Goal: Task Accomplishment & Management: Complete application form

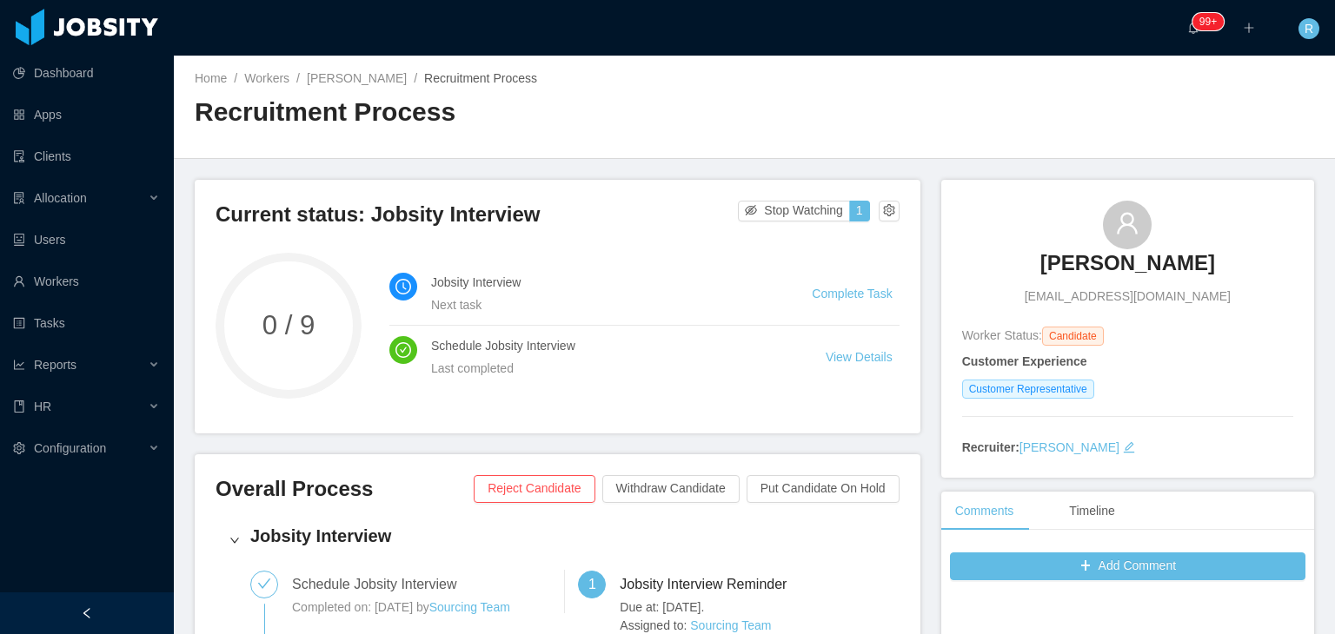
click at [1157, 272] on h3 "[PERSON_NAME]" at bounding box center [1127, 263] width 175 height 28
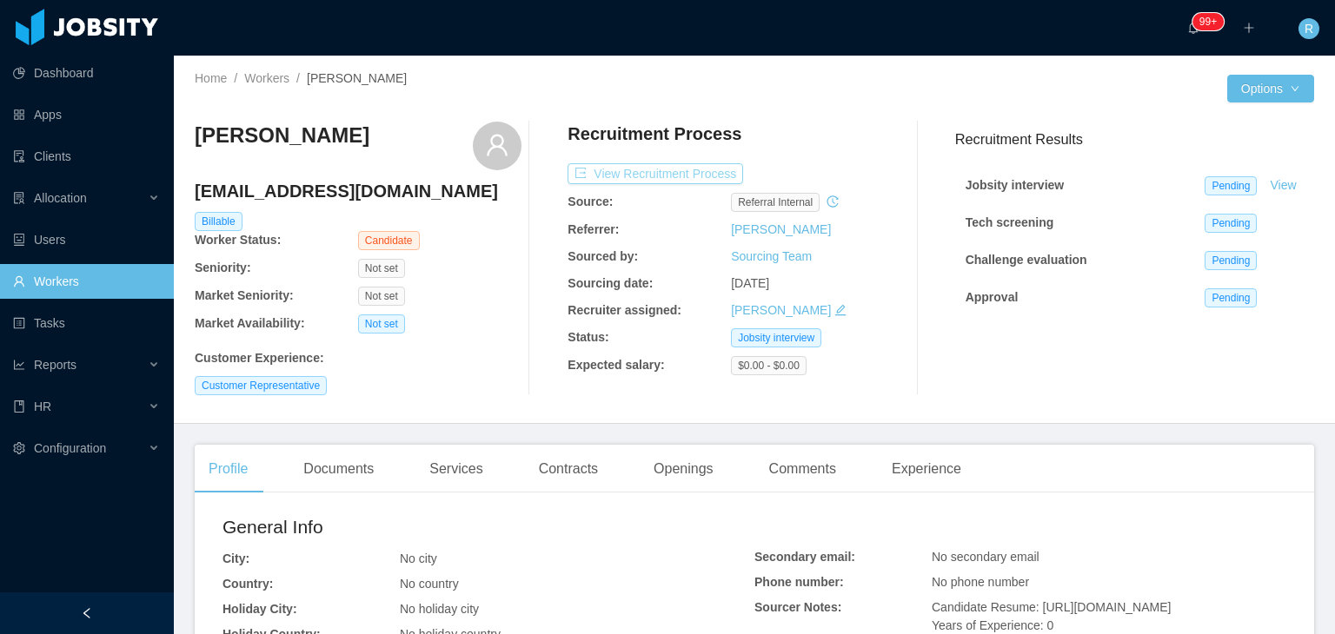
click at [662, 179] on button "View Recruitment Process" at bounding box center [656, 173] width 176 height 21
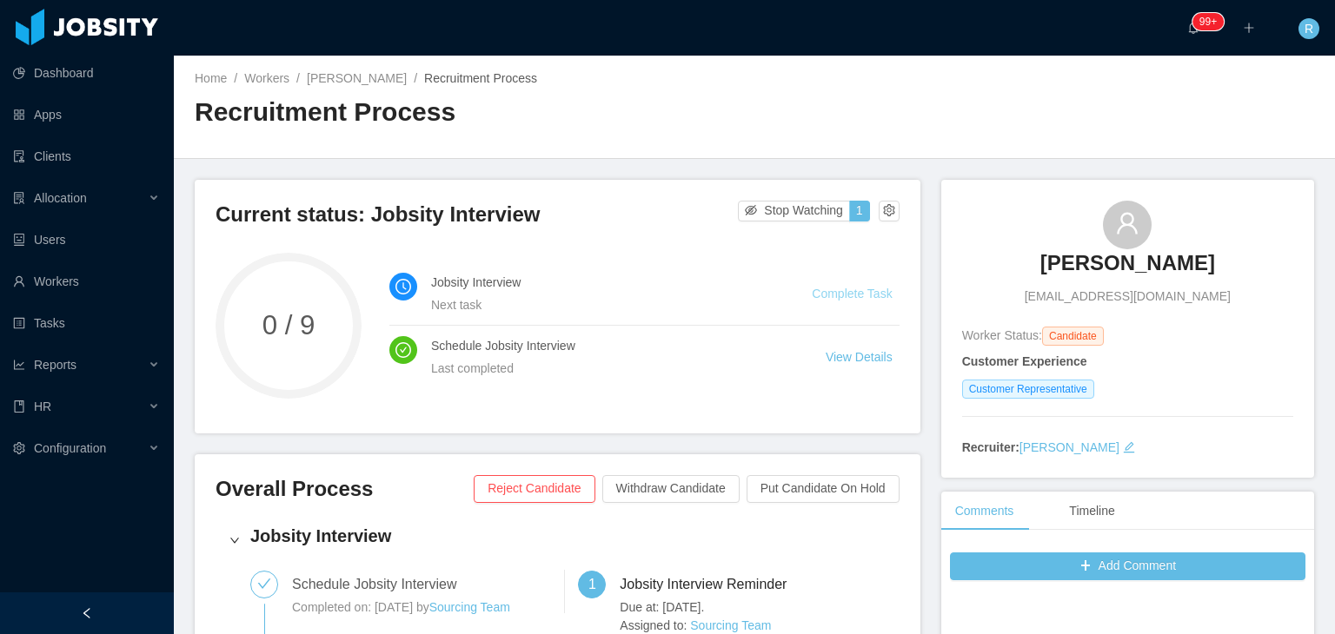
click at [847, 287] on link "Complete Task" at bounding box center [852, 294] width 80 height 14
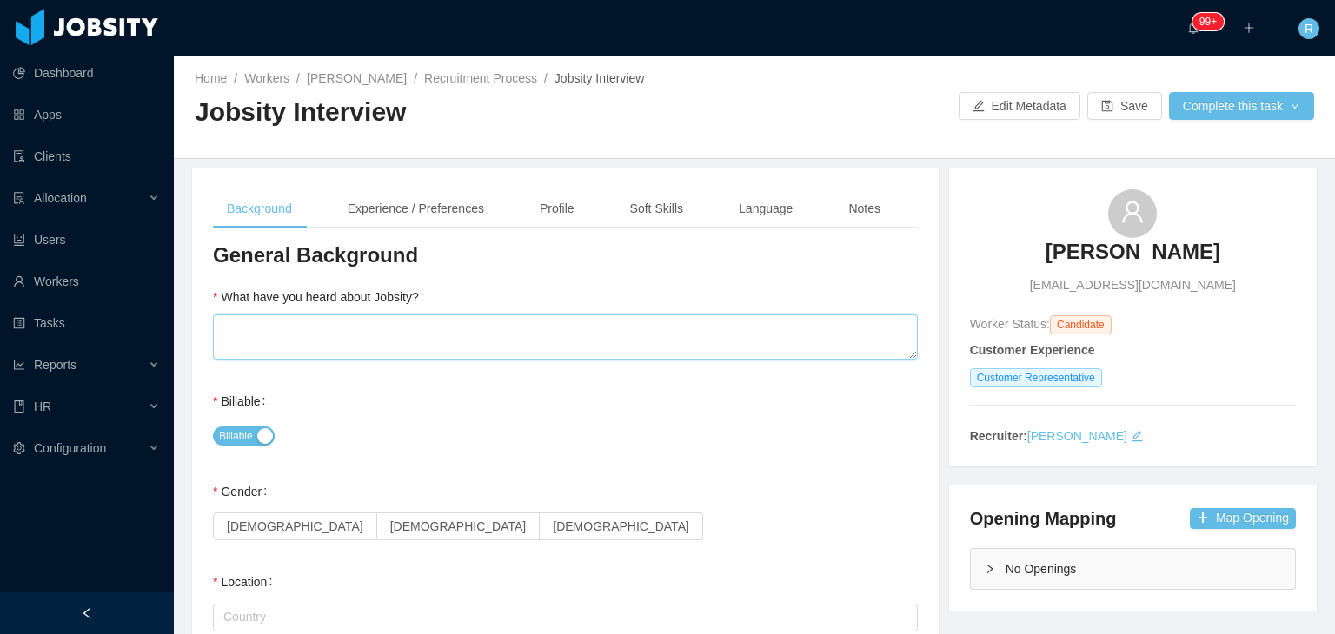
click at [656, 335] on textarea "What have you heard about Jobsity?" at bounding box center [565, 337] width 705 height 45
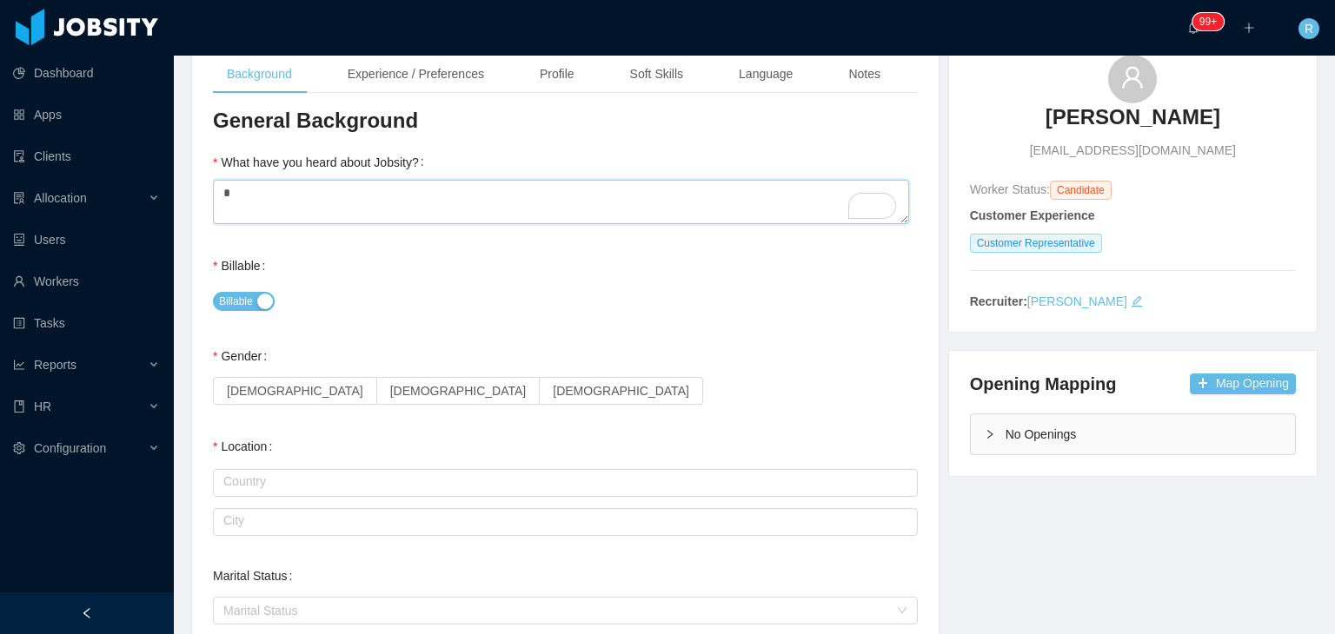
scroll to position [189, 0]
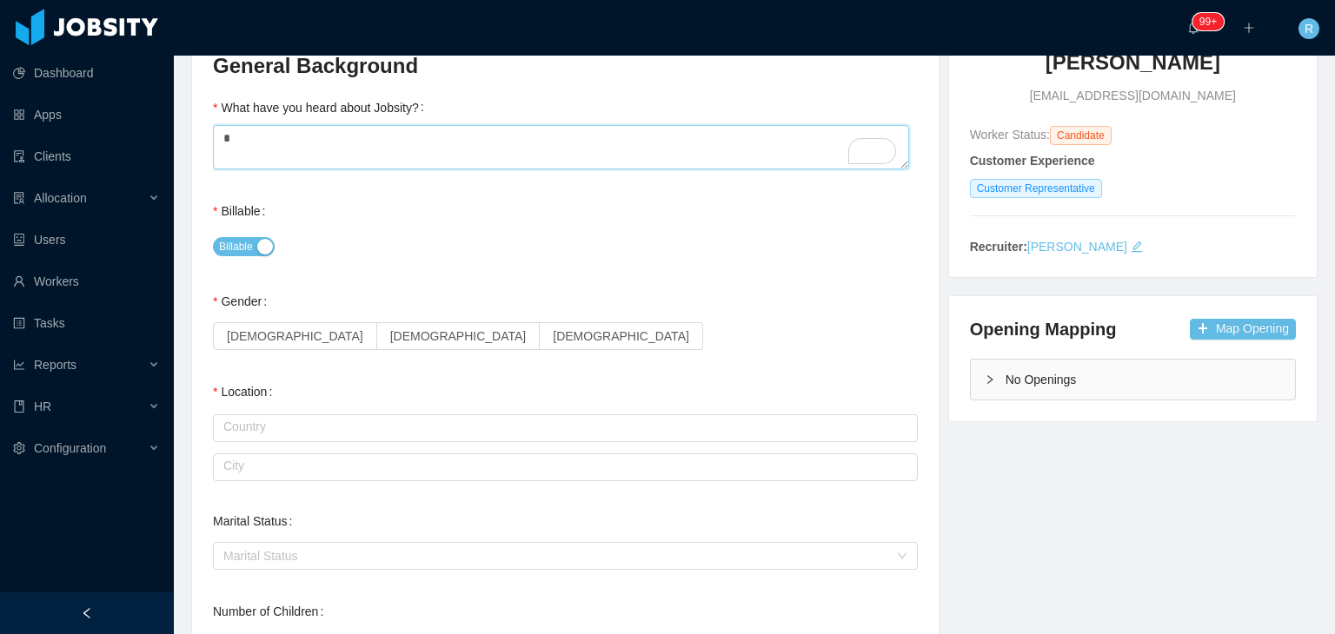
type textarea "*"
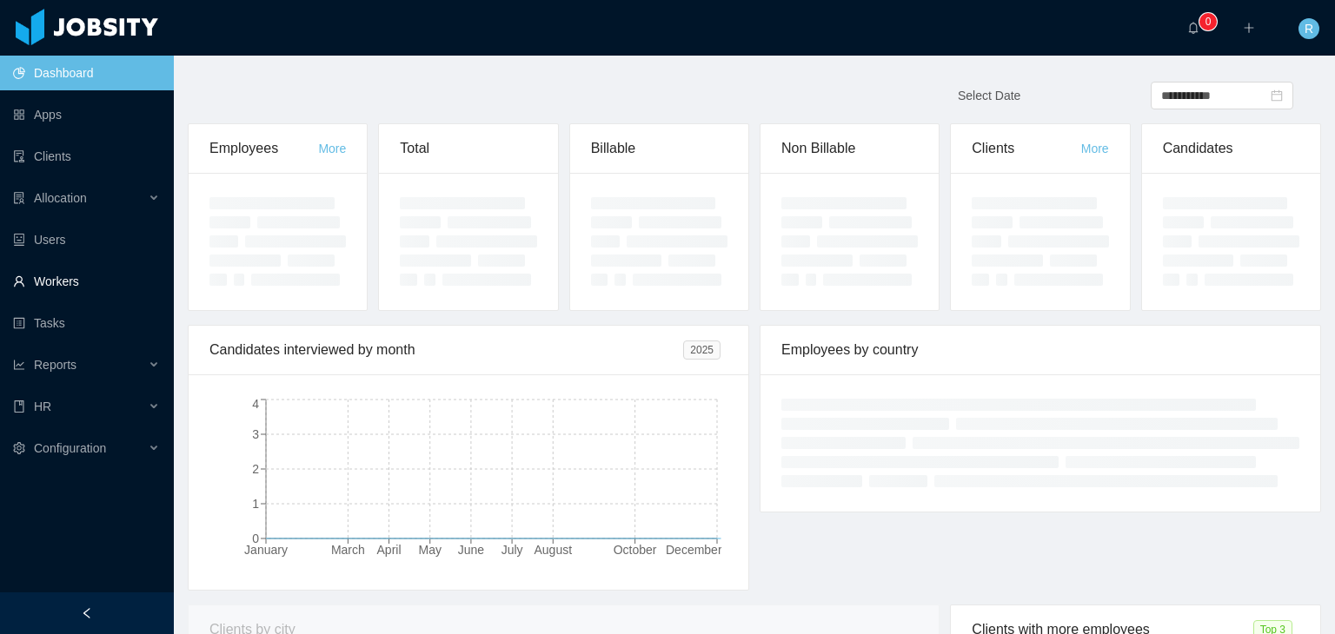
click at [76, 286] on link "Workers" at bounding box center [86, 281] width 147 height 35
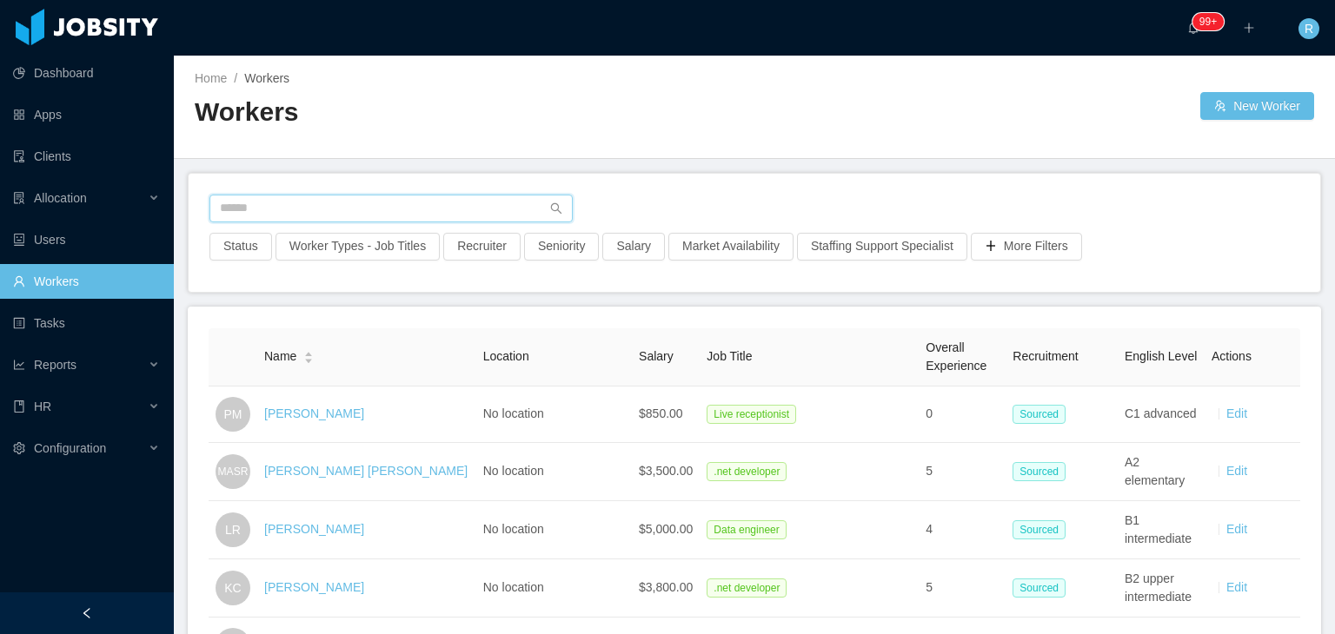
click at [460, 198] on input "text" at bounding box center [390, 209] width 363 height 28
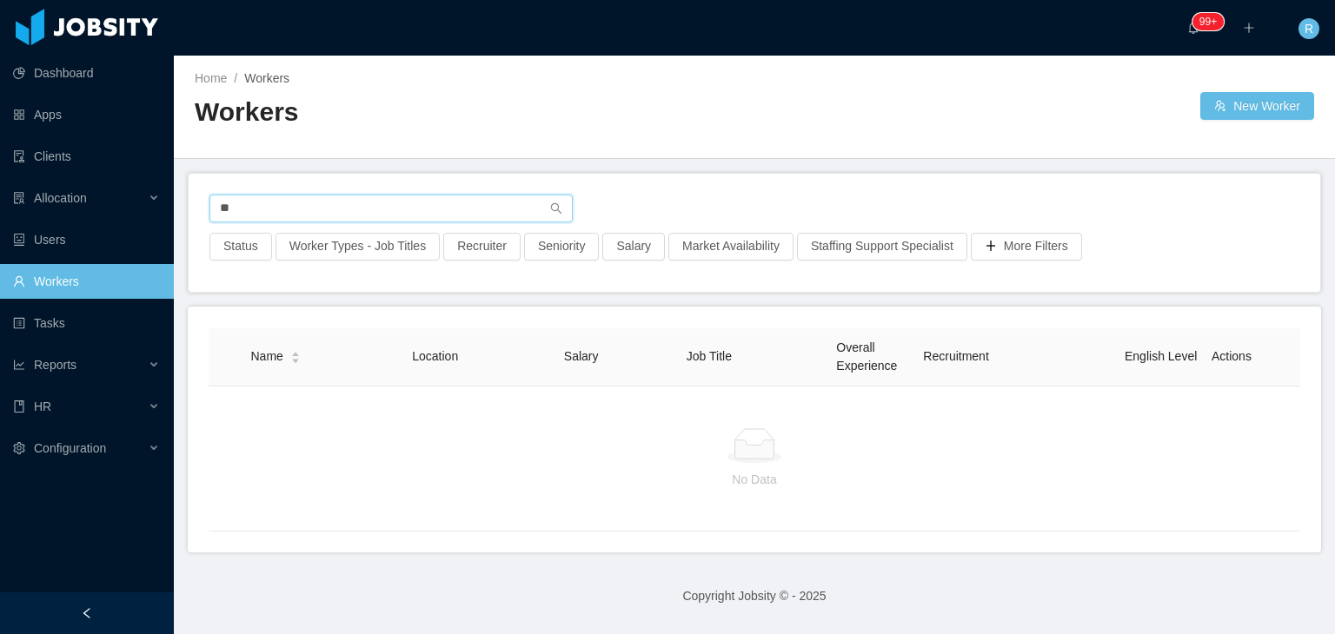
type input "*"
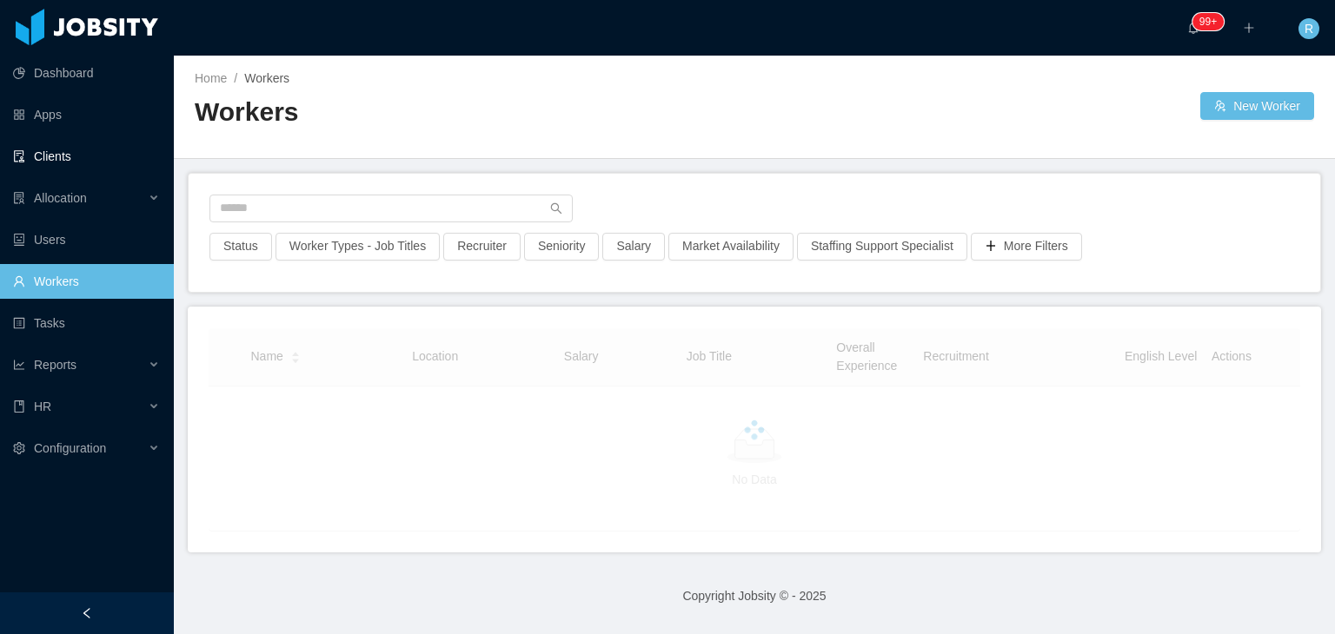
click at [69, 152] on link "Clients" at bounding box center [86, 156] width 147 height 35
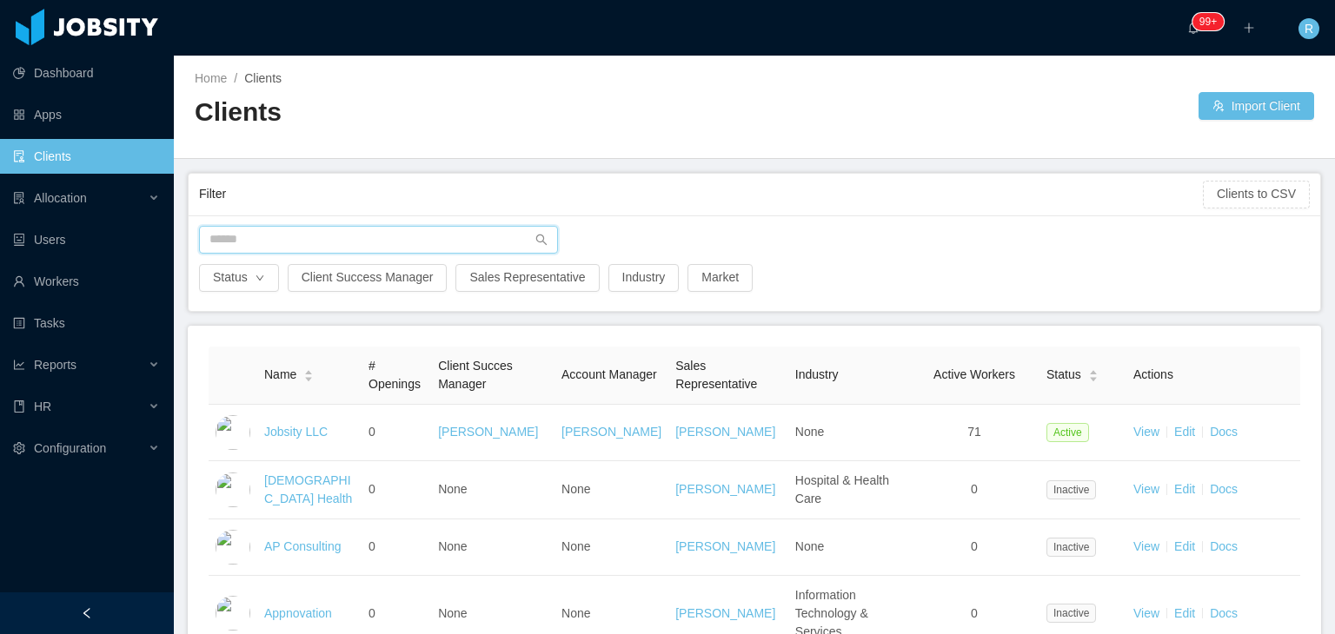
click at [369, 241] on input "text" at bounding box center [378, 240] width 359 height 28
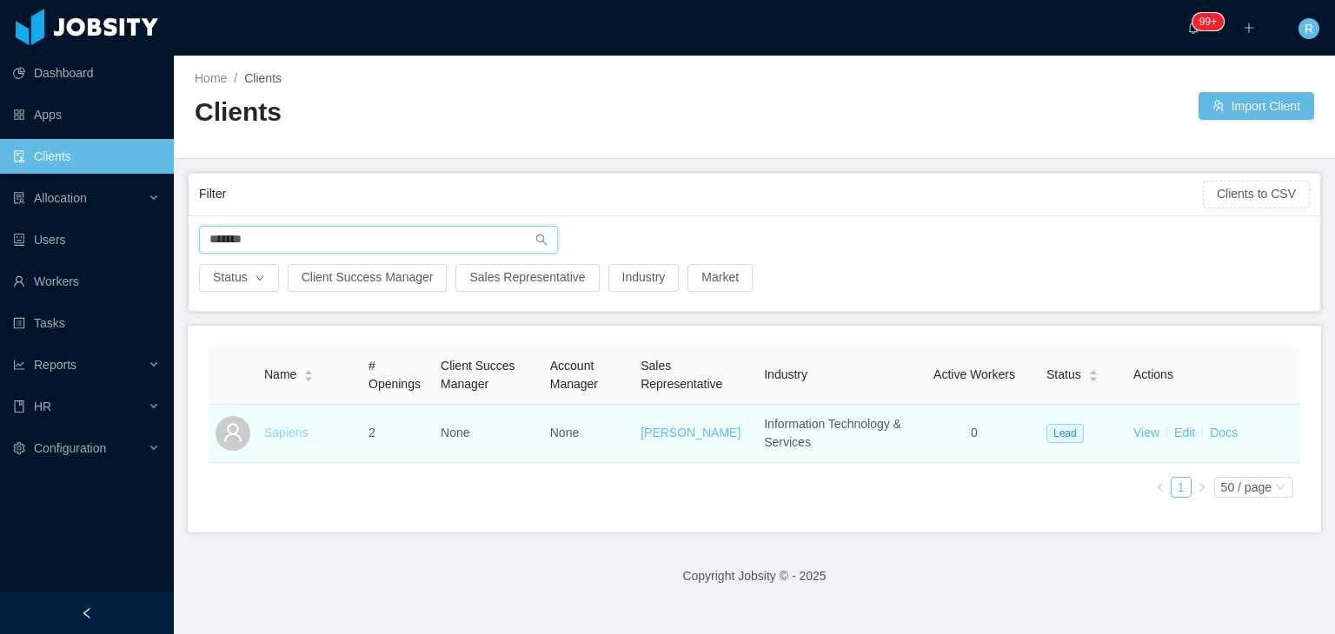
type input "*******"
click at [286, 430] on link "Sapiens" at bounding box center [286, 433] width 44 height 14
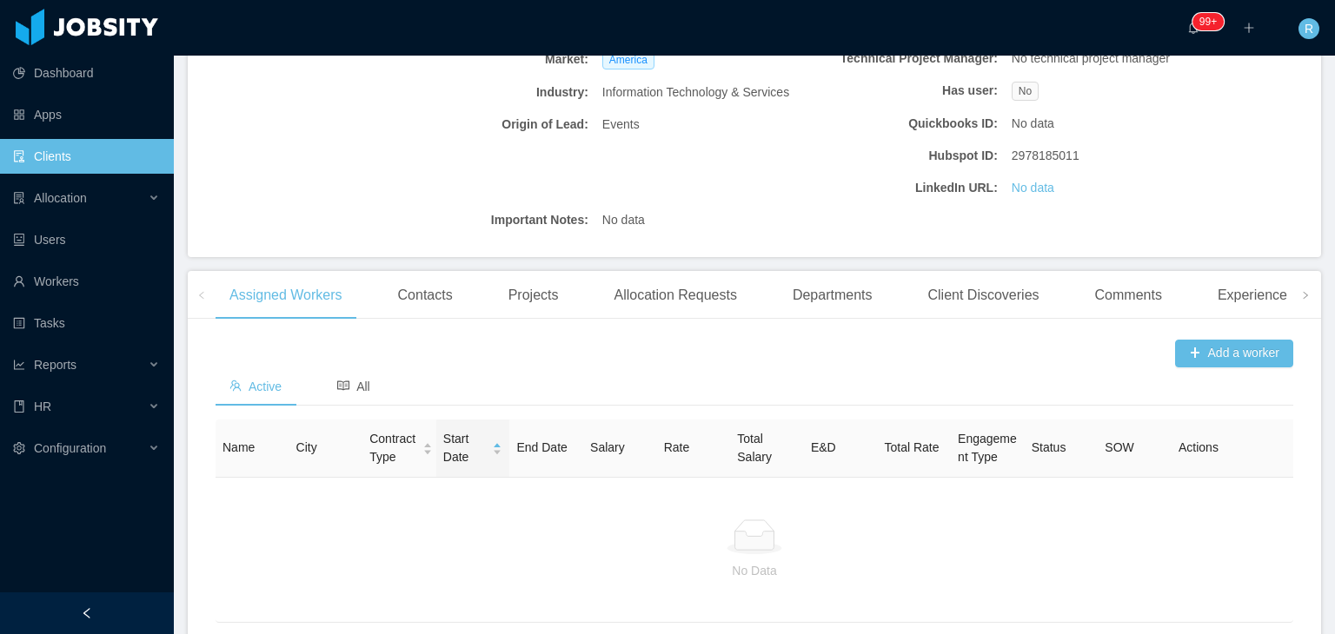
scroll to position [285, 0]
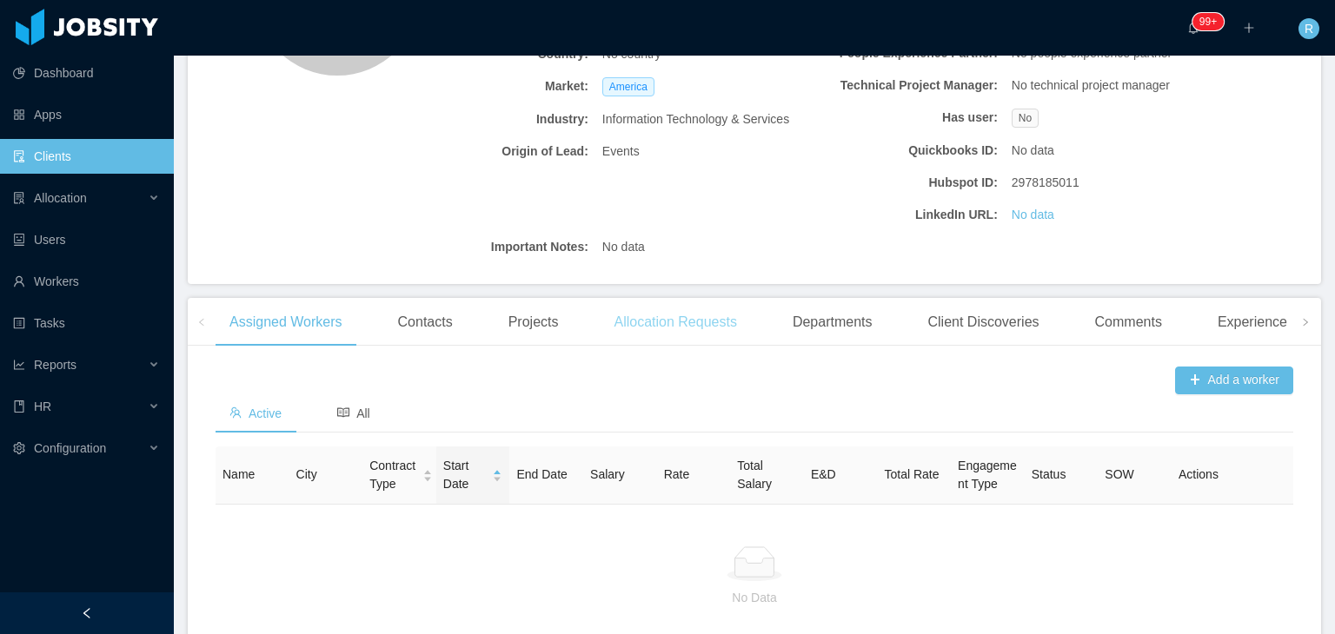
click at [685, 331] on div "Allocation Requests" at bounding box center [675, 322] width 150 height 49
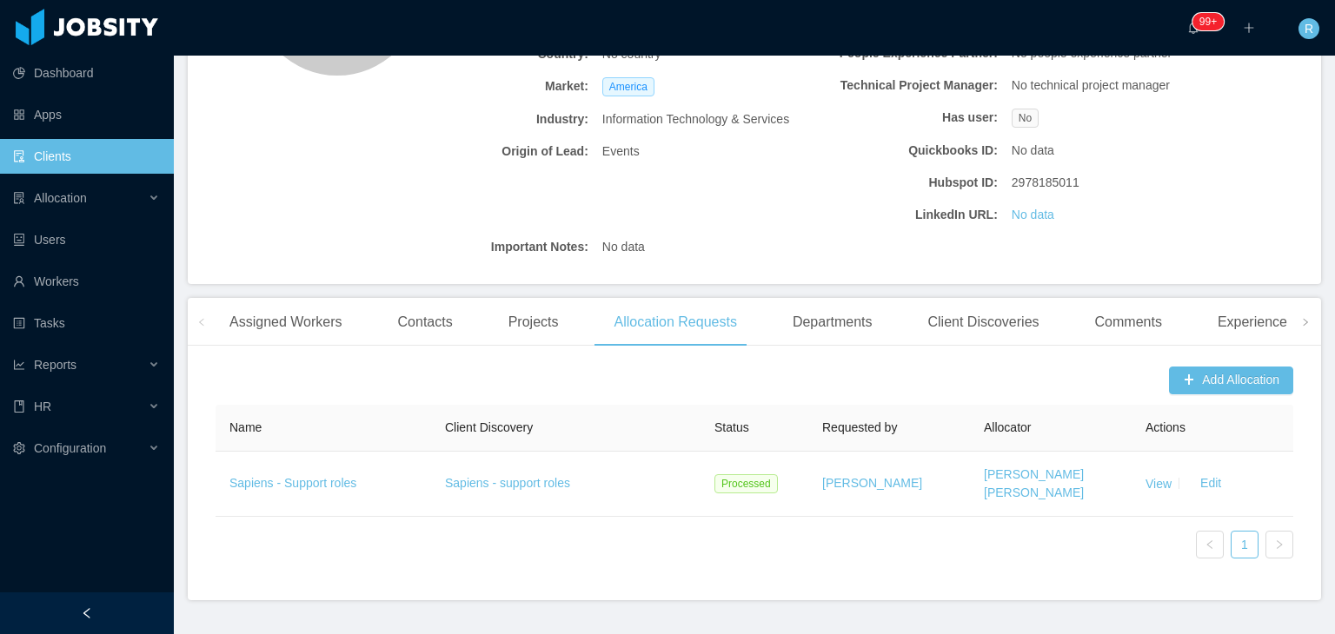
scroll to position [323, 0]
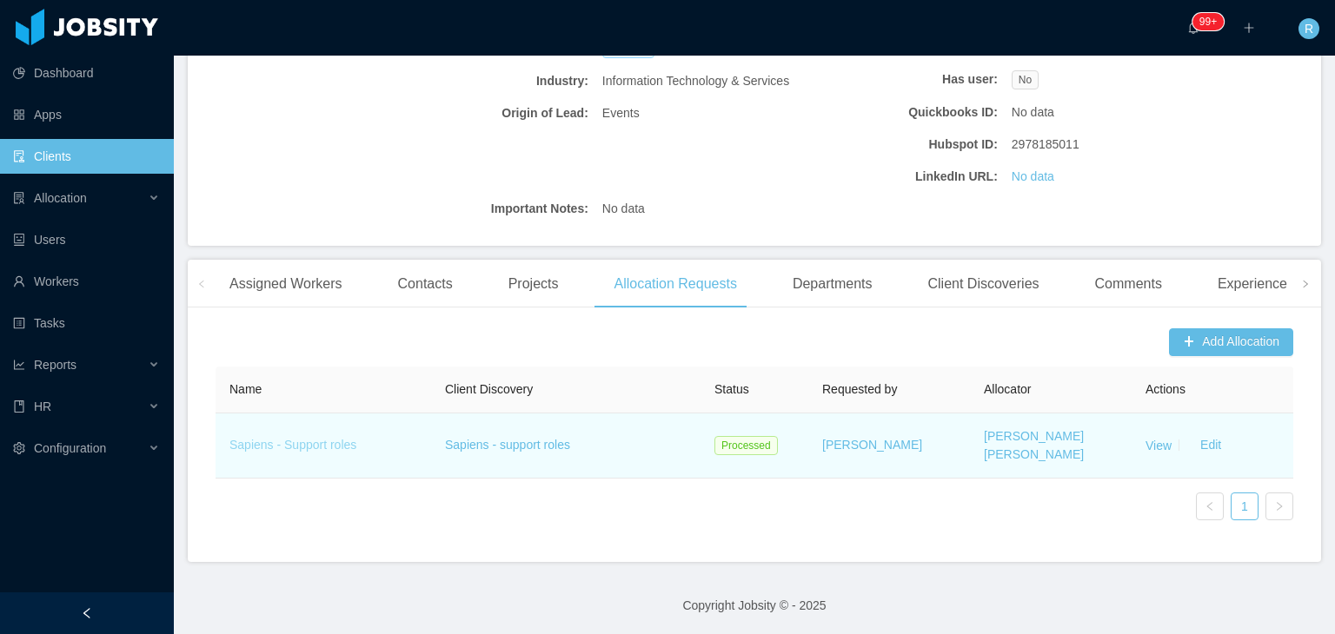
click at [326, 450] on link "Sapiens - Support roles" at bounding box center [292, 445] width 127 height 14
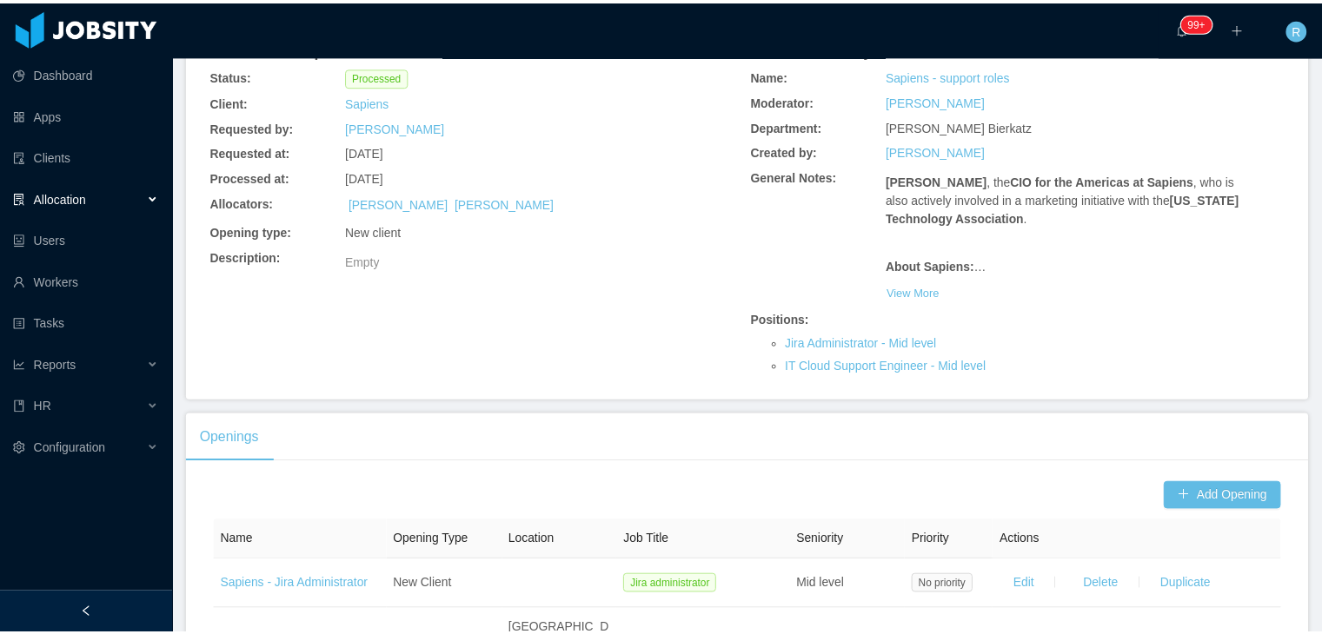
scroll to position [170, 0]
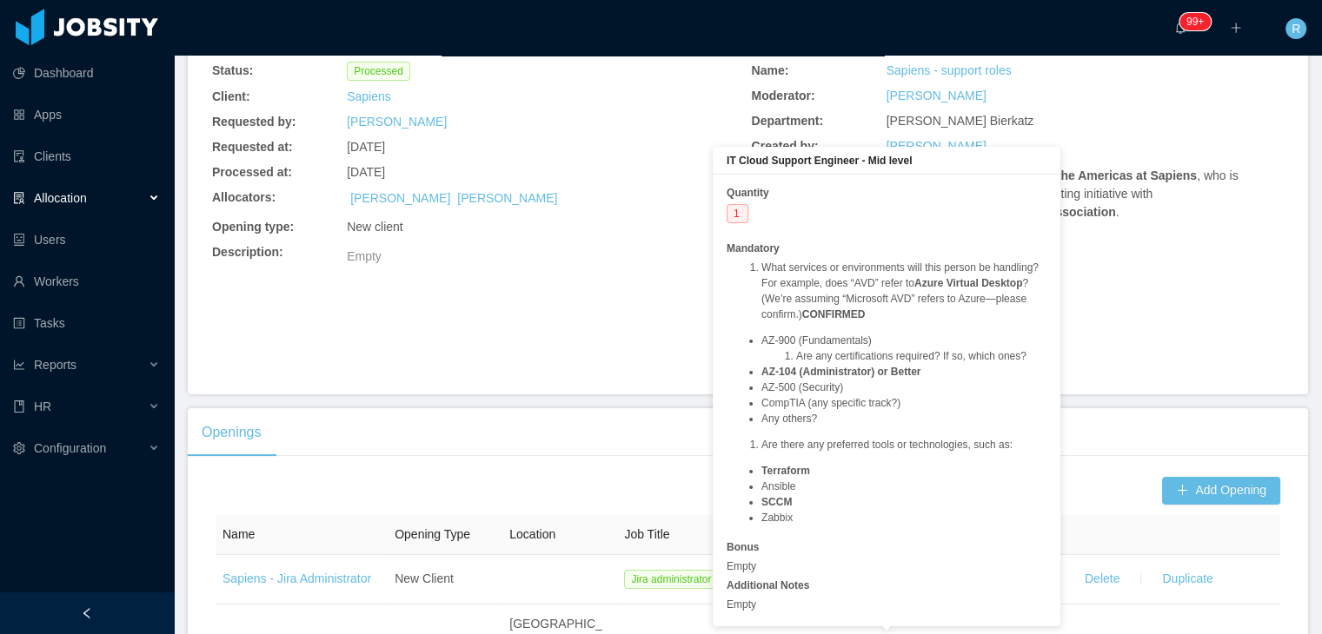
click at [857, 366] on strong "AZ-104 (Administrator) or Better" at bounding box center [840, 372] width 159 height 12
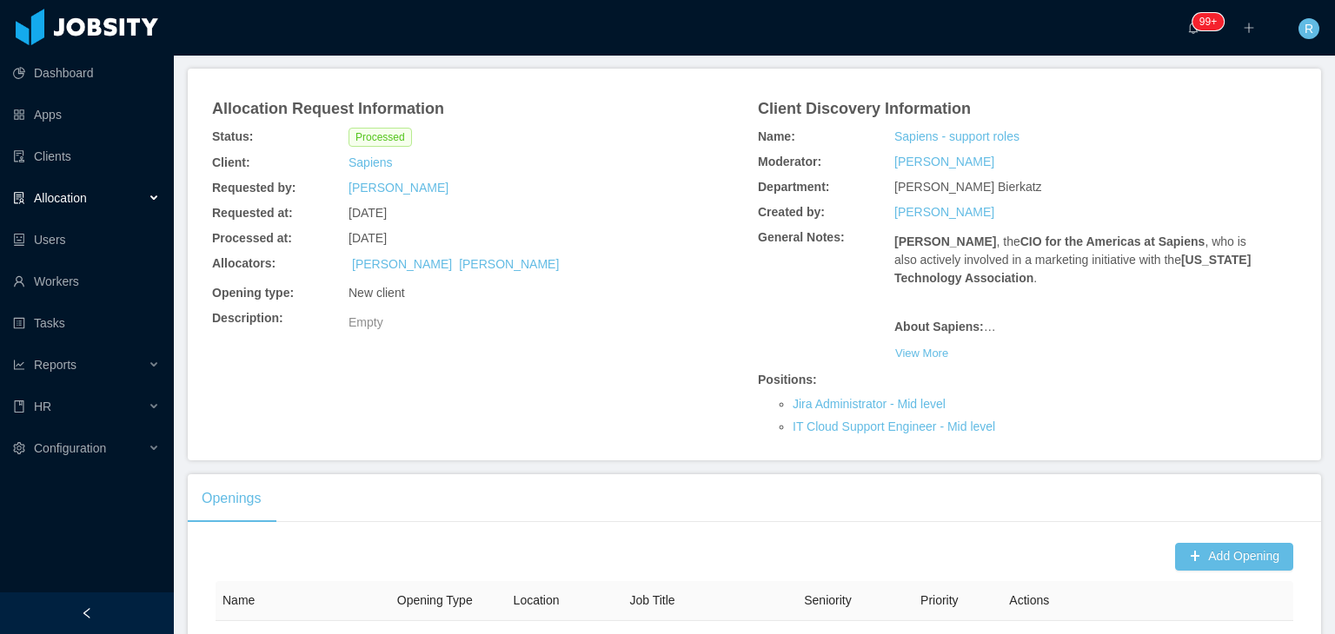
scroll to position [103, 0]
